Goal: Information Seeking & Learning: Learn about a topic

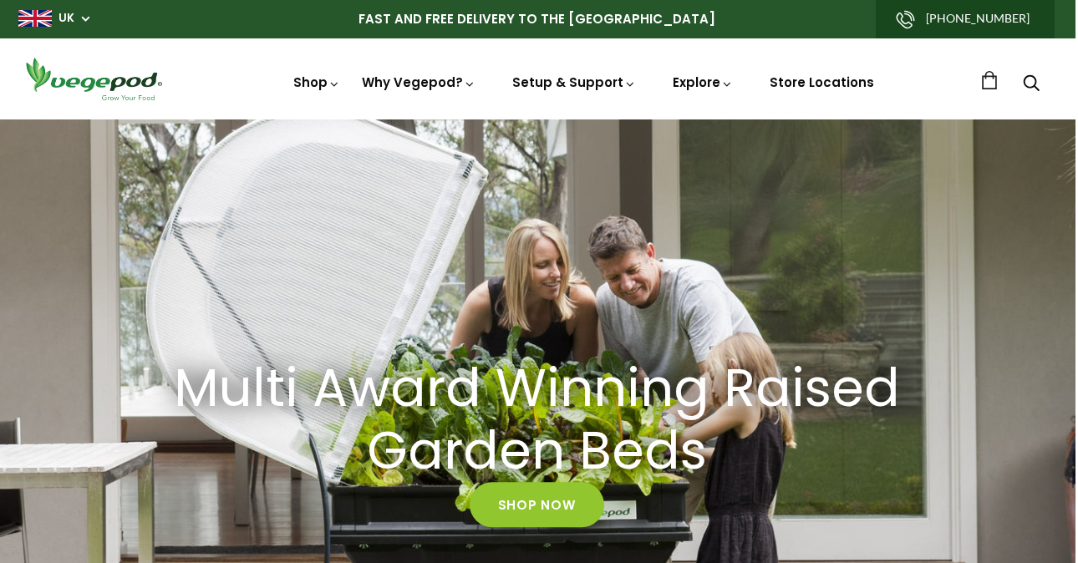
scroll to position [0, 6]
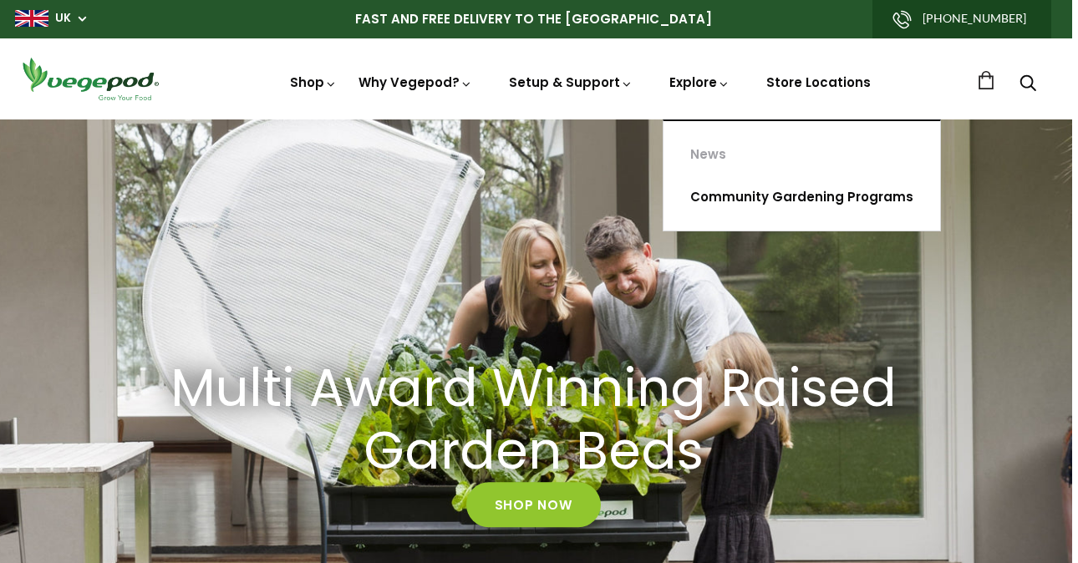
click at [732, 198] on link "Community Gardening Programs" at bounding box center [802, 197] width 277 height 43
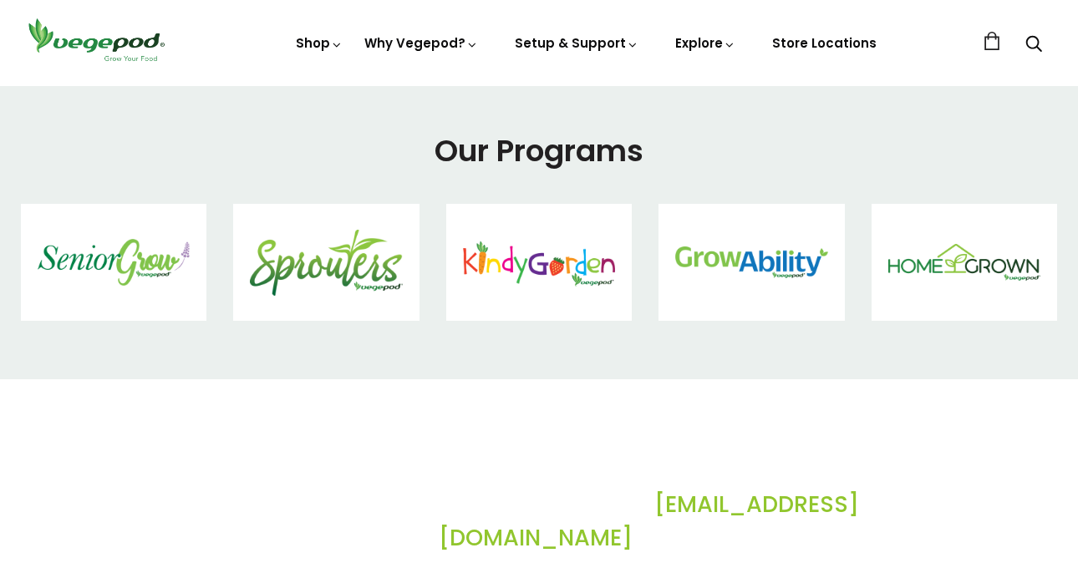
scroll to position [2435, 0]
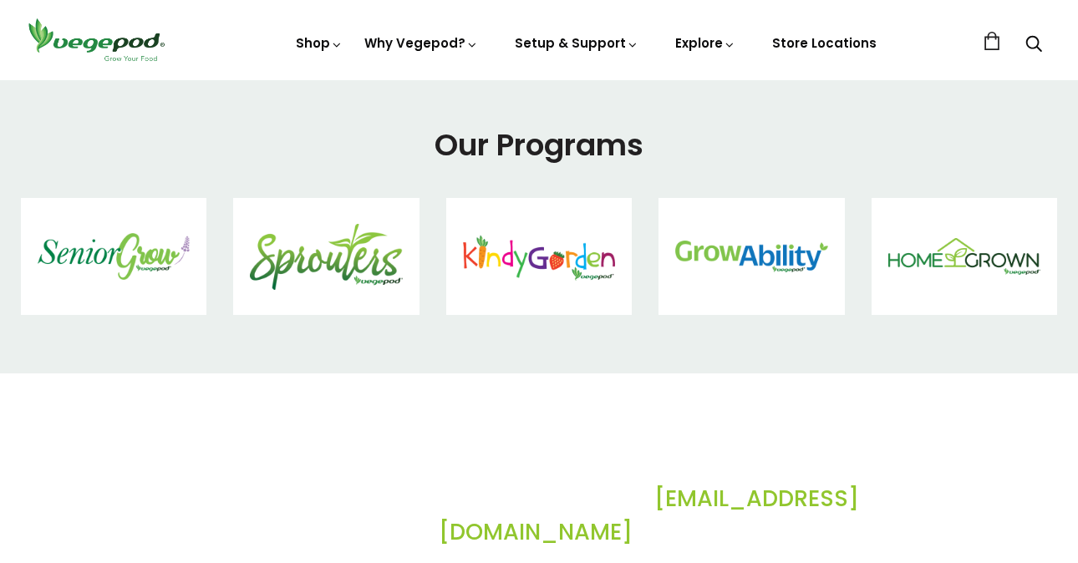
click at [961, 256] on img at bounding box center [964, 258] width 152 height 38
click at [99, 254] on img at bounding box center [114, 256] width 152 height 46
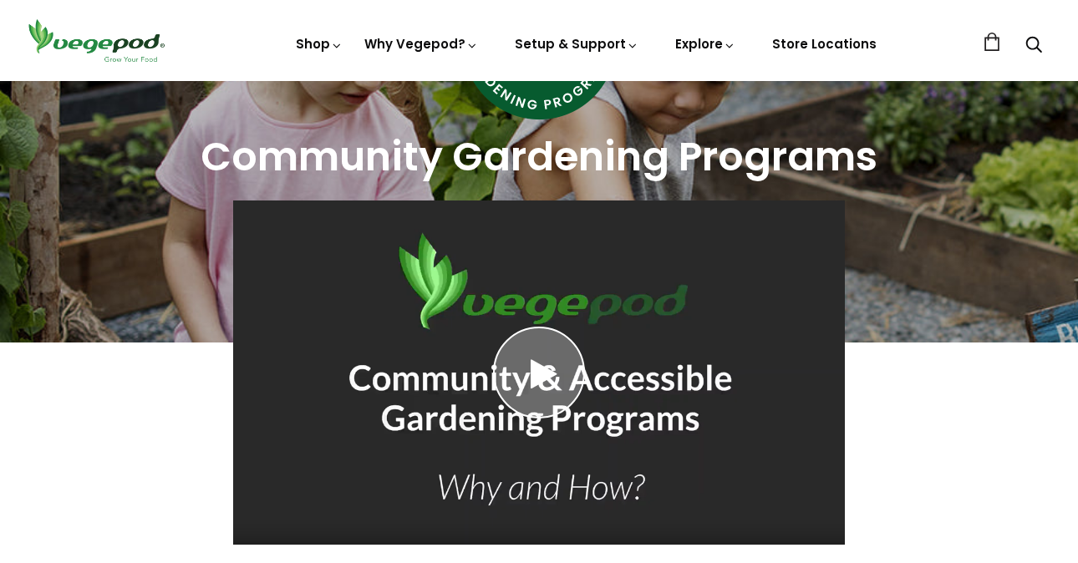
scroll to position [227, 0]
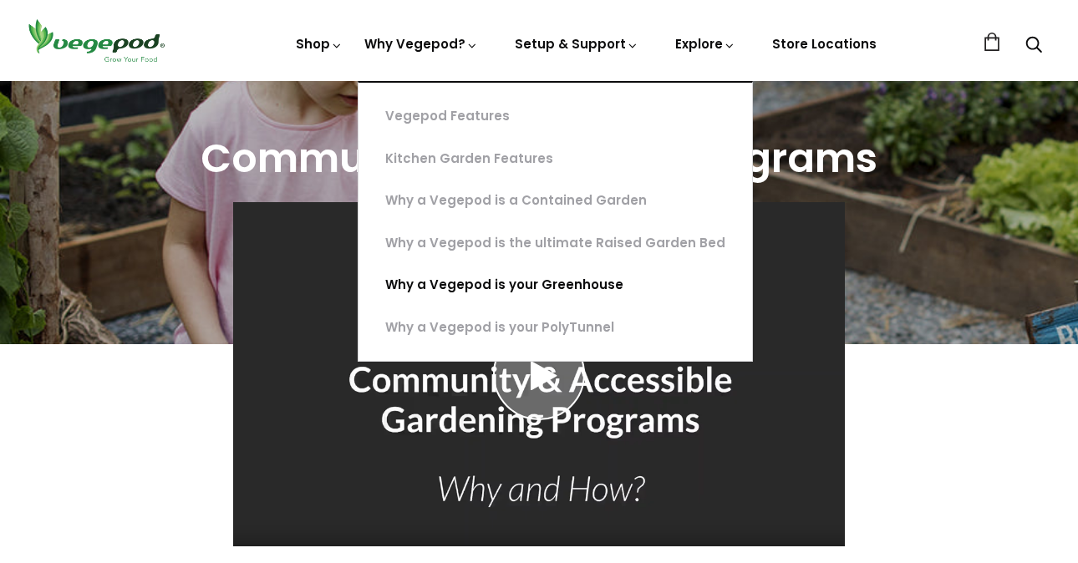
click at [547, 284] on link "Why a Vegepod is your Greenhouse" at bounding box center [555, 285] width 394 height 43
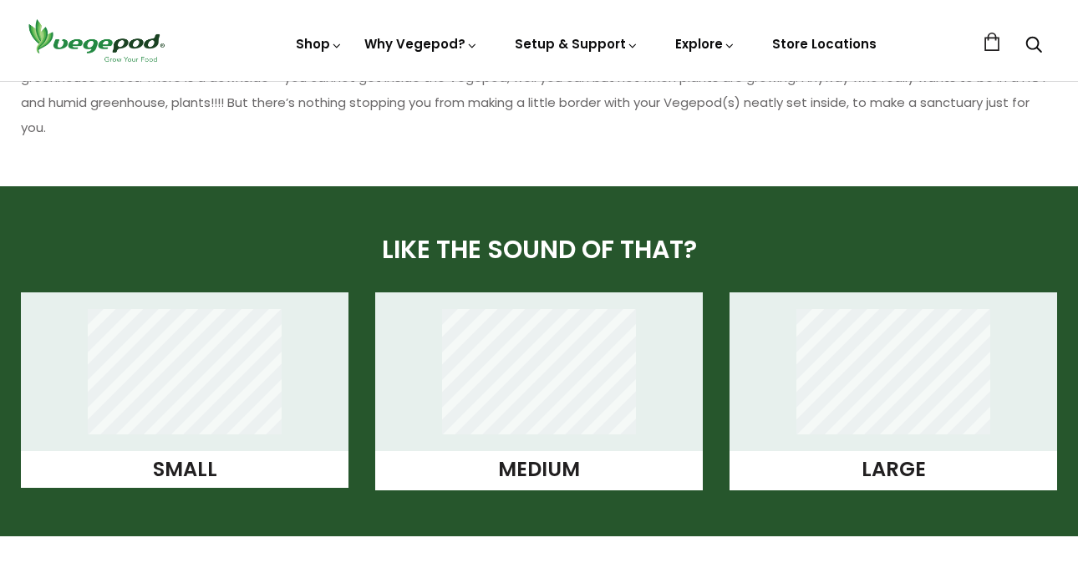
scroll to position [1203, 0]
